Goal: Complete application form

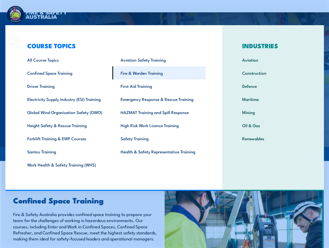
click at [136, 72] on link "Fire & Warden Training" at bounding box center [158, 72] width 93 height 13
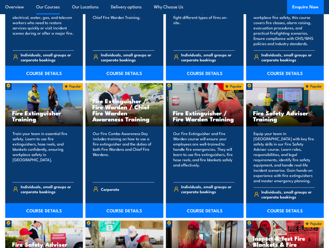
scroll to position [498, 0]
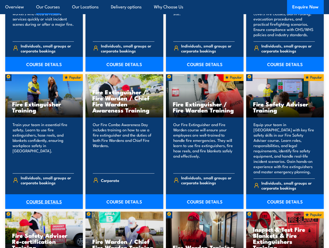
click at [52, 194] on link "COURSE DETAILS" at bounding box center [44, 201] width 78 height 15
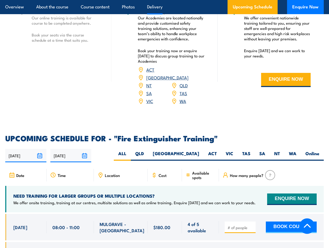
scroll to position [760, 0]
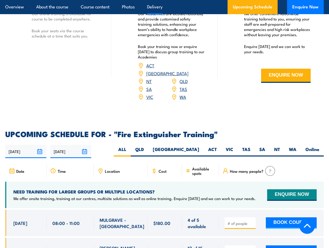
drag, startPoint x: 284, startPoint y: 77, endPoint x: 281, endPoint y: 86, distance: 9.6
click at [284, 77] on button "ENQUIRE NOW" at bounding box center [286, 76] width 50 height 14
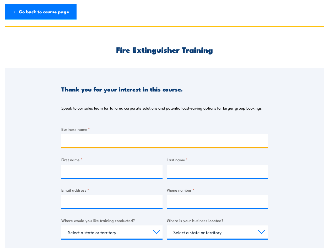
click at [111, 140] on input "Business name *" at bounding box center [164, 140] width 206 height 13
type input "KMS Electrical Services"
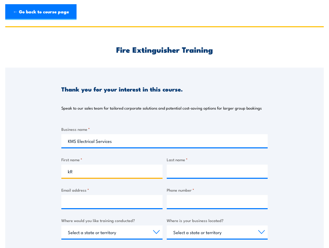
type input "k"
type input "Kristy"
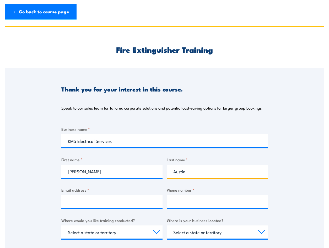
type input "Austin"
type input "admin@kmselectrical.net.au"
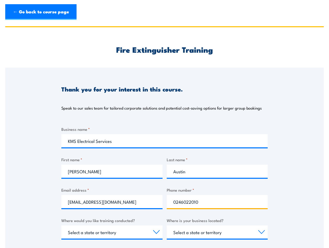
type input "0246022010"
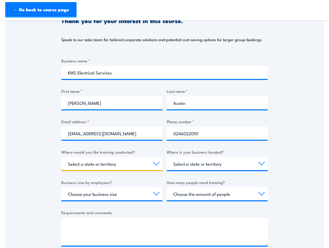
scroll to position [79, 0]
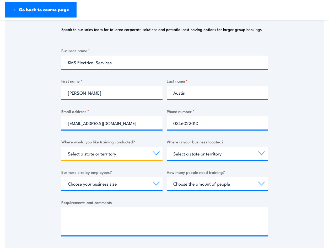
click at [122, 157] on select "Select a state or territory Nationally - multiple locations QLD NSW VIC SA ACT …" at bounding box center [111, 153] width 101 height 13
select select "[GEOGRAPHIC_DATA]"
click at [61, 147] on select "Select a state or territory Nationally - multiple locations QLD NSW VIC SA ACT …" at bounding box center [111, 153] width 101 height 13
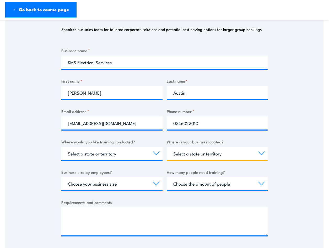
click at [192, 154] on select "Select a state or territory QLD NSW VIC SA ACT WA TAS NT" at bounding box center [217, 153] width 101 height 13
select select "[GEOGRAPHIC_DATA]"
click at [167, 147] on select "Select a state or territory QLD NSW VIC SA ACT WA TAS NT" at bounding box center [217, 153] width 101 height 13
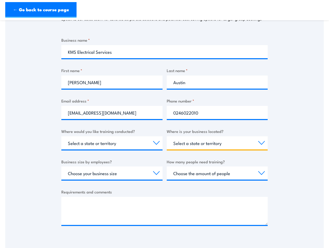
scroll to position [105, 0]
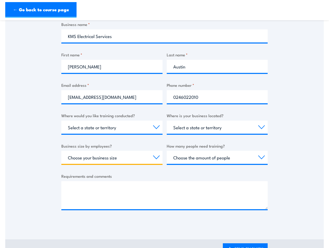
click at [143, 159] on select "Choose your business size 1 to 19 20 to 199 200+" at bounding box center [111, 157] width 101 height 13
select select "1 to 19"
click at [61, 151] on select "Choose your business size 1 to 19 20 to 199 200+" at bounding box center [111, 157] width 101 height 13
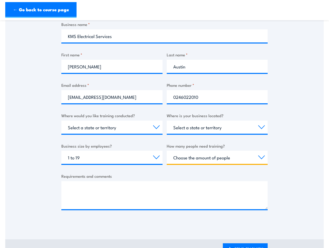
click at [187, 153] on select "Choose the amount of people 1 to 4 5 to 19 20+" at bounding box center [217, 157] width 101 height 13
select select "1 to 4"
click at [167, 151] on select "Choose the amount of people 1 to 4 5 to 19 20+" at bounding box center [217, 157] width 101 height 13
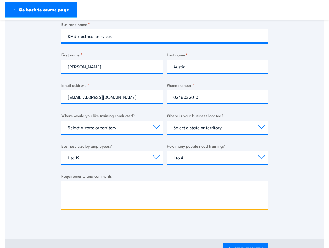
click at [176, 184] on textarea "Requirements and comments" at bounding box center [164, 195] width 206 height 28
type textarea "H"
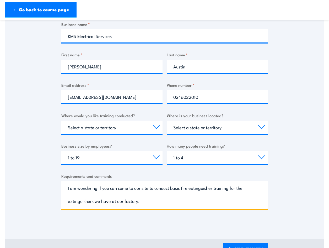
type textarea "I am wondering if you can come to our site to conduct basic fire extinguisher t…"
